Goal: Information Seeking & Learning: Find specific fact

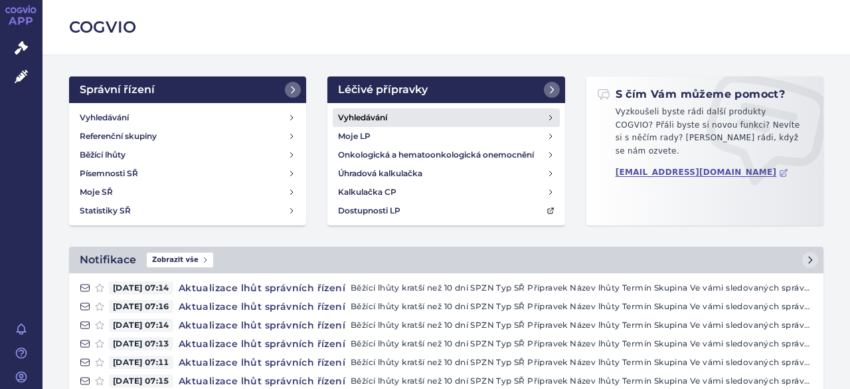
click at [367, 114] on h4 "Vyhledávání" at bounding box center [362, 117] width 49 height 13
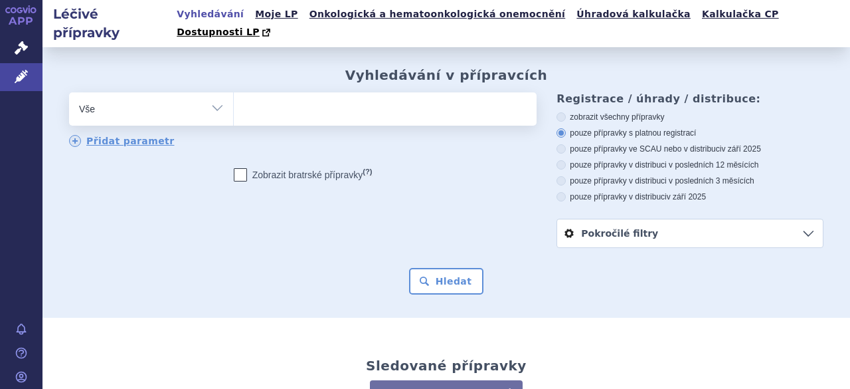
click at [261, 95] on ul at bounding box center [384, 106] width 300 height 28
click at [234, 95] on select at bounding box center [233, 108] width 1 height 33
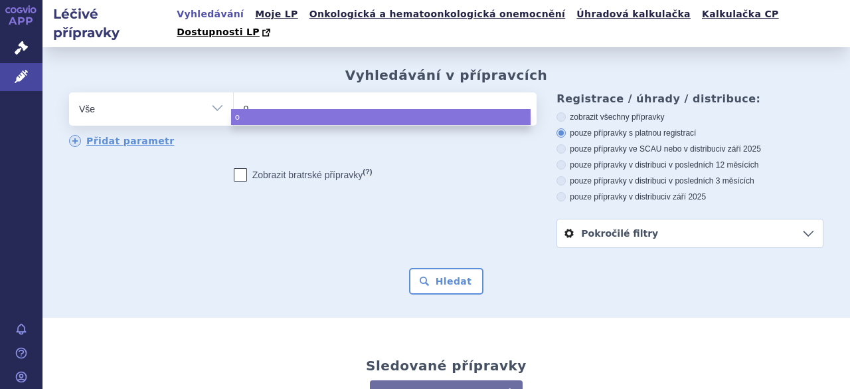
type input "or"
type input "o"
type input "e"
type input "er"
type input "erd"
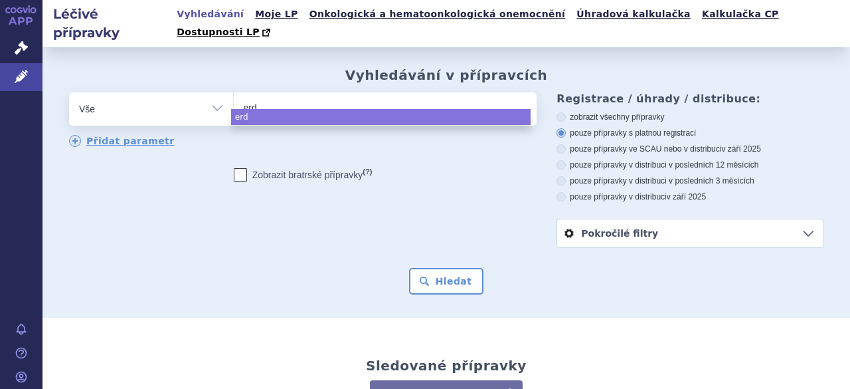
type input "erdo"
type input "erdome"
type input "erdomed"
select select "erdomed"
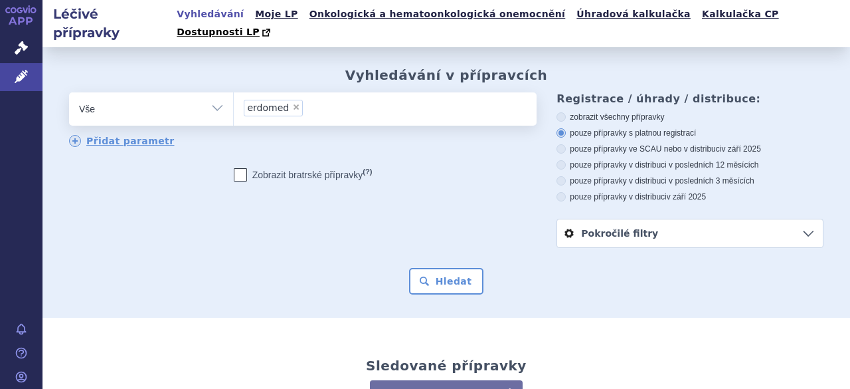
click at [488, 268] on div "Hledat" at bounding box center [446, 281] width 755 height 27
click at [433, 268] on button "Hledat" at bounding box center [446, 281] width 75 height 27
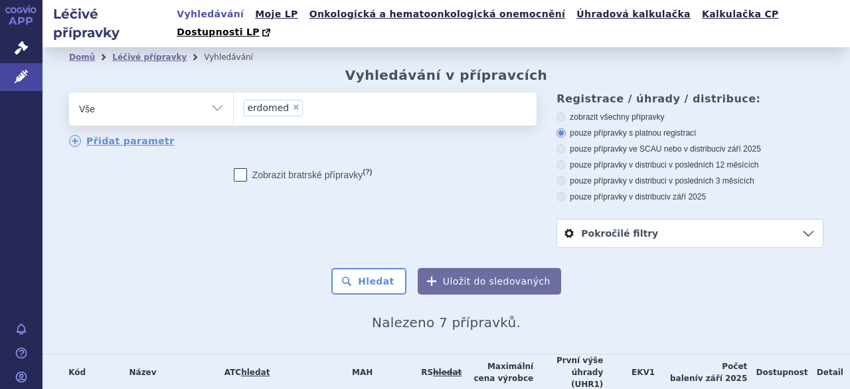
scroll to position [199, 0]
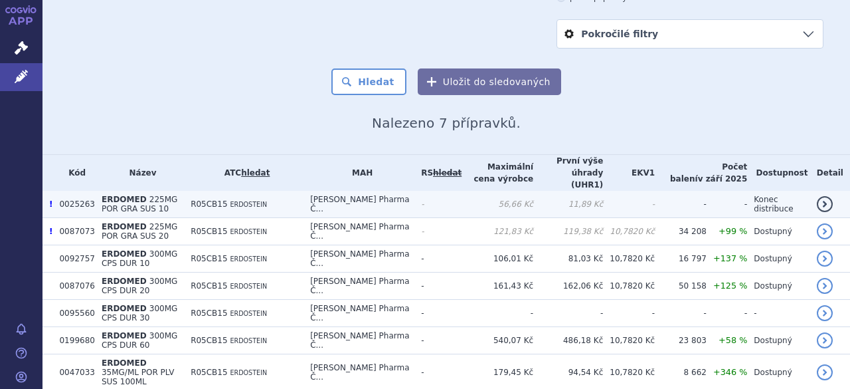
click at [49, 191] on td "!" at bounding box center [48, 204] width 10 height 27
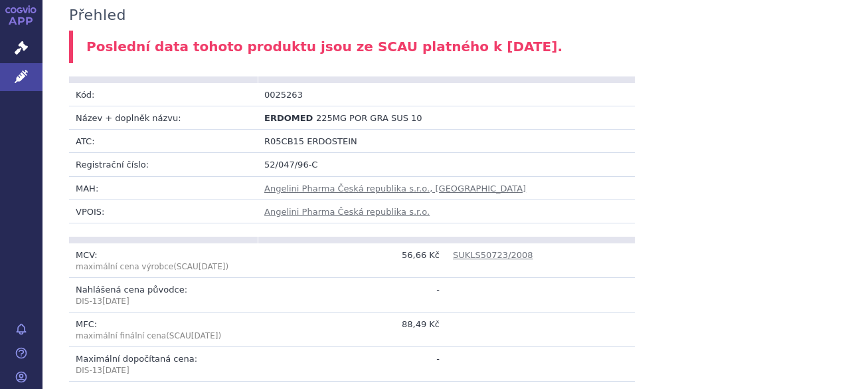
scroll to position [266, 0]
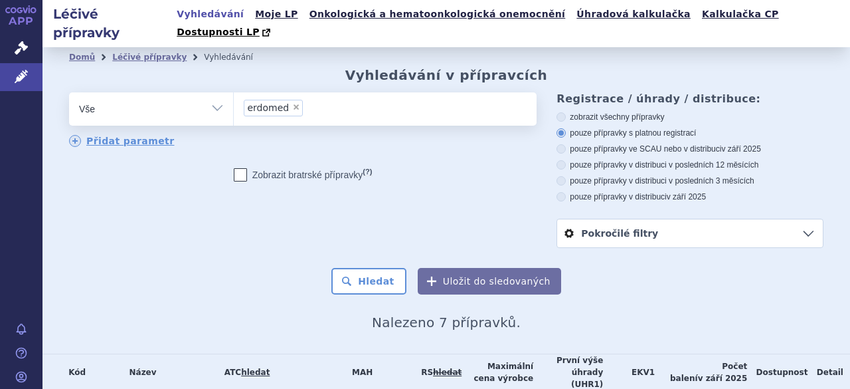
click at [292, 103] on span "×" at bounding box center [296, 107] width 8 height 8
click at [234, 92] on select "erdomed" at bounding box center [233, 108] width 1 height 33
select select
